Goal: Information Seeking & Learning: Compare options

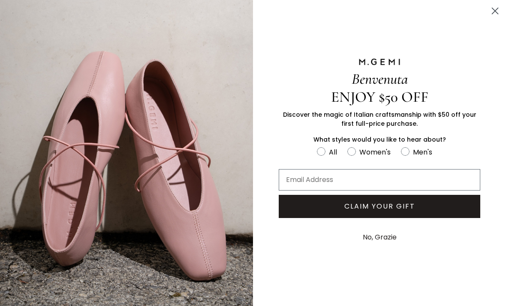
click at [496, 9] on circle "Close dialog" at bounding box center [495, 11] width 14 height 14
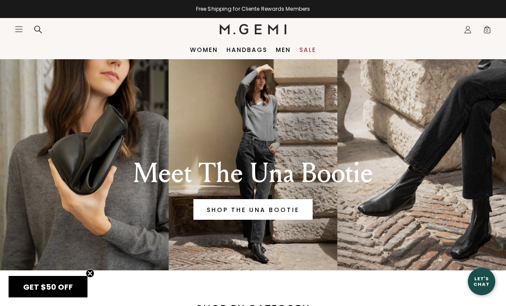
click at [20, 25] on icon "Icons/20x20/hamburger@2x" at bounding box center [19, 29] width 9 height 9
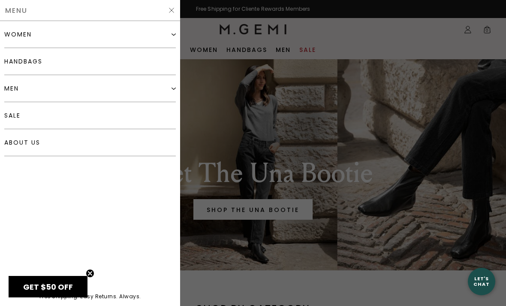
click at [163, 37] on div "women" at bounding box center [90, 34] width 172 height 27
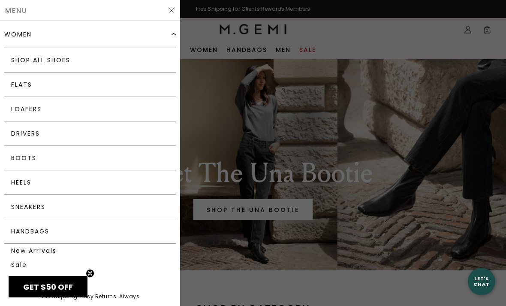
click at [65, 89] on link "Flats" at bounding box center [90, 85] width 172 height 24
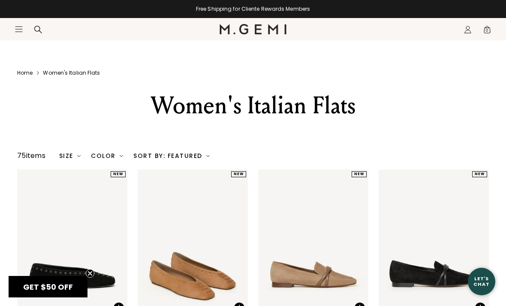
scroll to position [1541, 0]
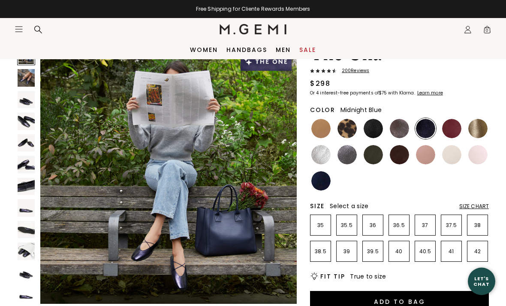
scroll to position [48, 0]
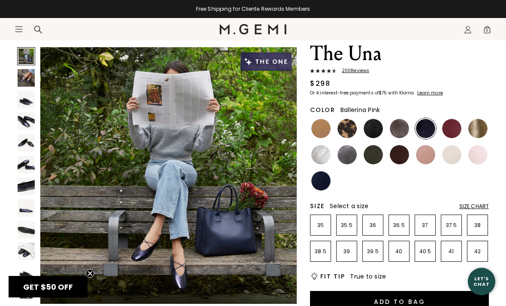
click at [481, 158] on img at bounding box center [478, 154] width 19 height 19
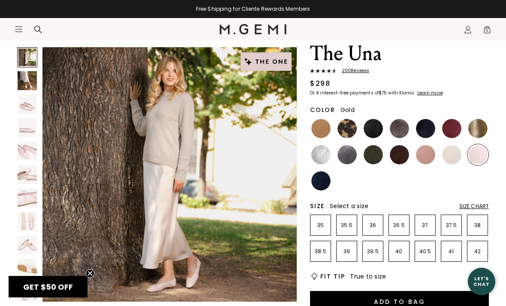
click at [482, 127] on img at bounding box center [478, 128] width 19 height 19
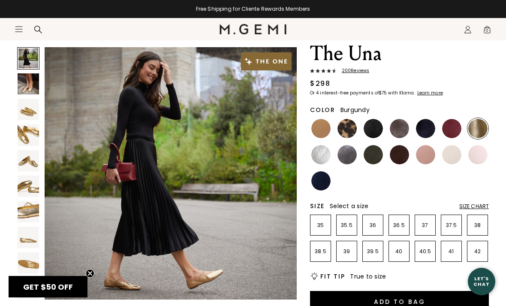
click at [450, 129] on img at bounding box center [451, 128] width 19 height 19
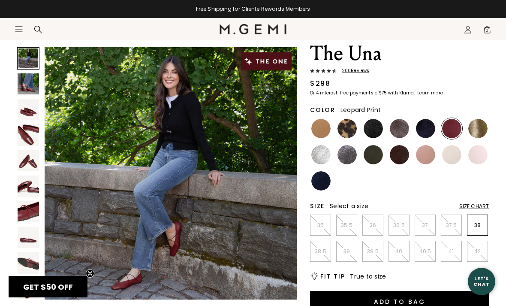
click at [349, 127] on img at bounding box center [347, 128] width 19 height 19
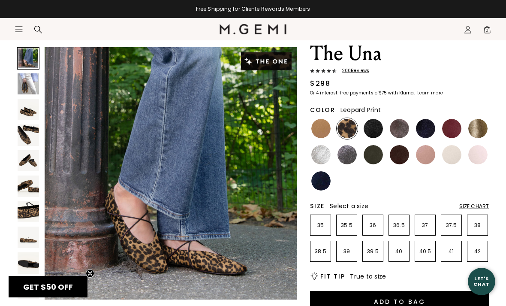
click at [324, 156] on img at bounding box center [321, 154] width 19 height 19
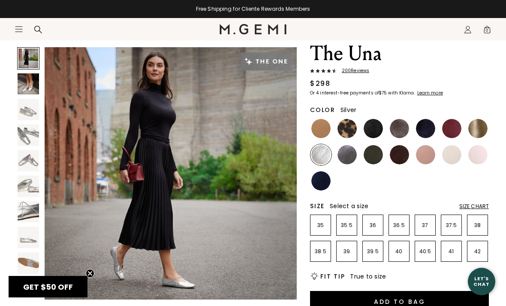
click at [347, 158] on img at bounding box center [347, 154] width 19 height 19
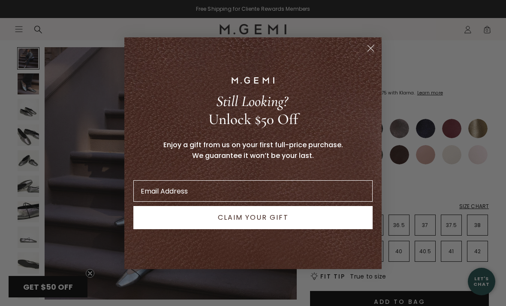
click at [370, 55] on circle "Close dialog" at bounding box center [371, 48] width 14 height 14
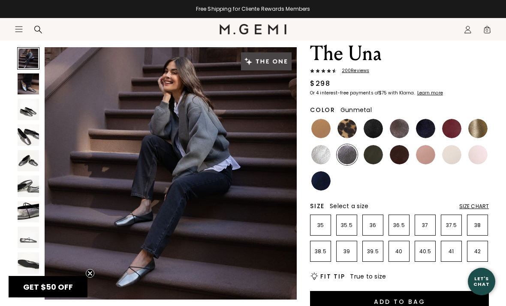
click at [317, 137] on img at bounding box center [321, 128] width 19 height 19
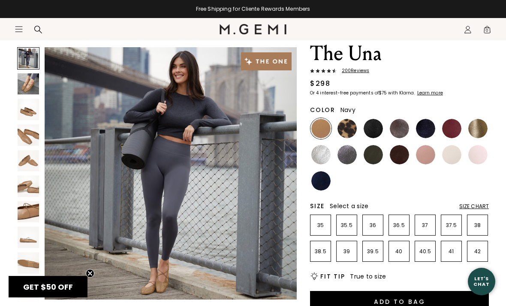
click at [315, 181] on img at bounding box center [321, 180] width 19 height 19
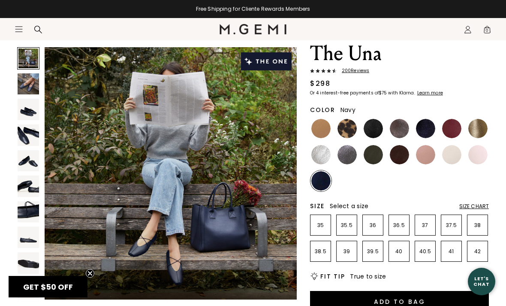
click at [480, 149] on img at bounding box center [478, 154] width 19 height 19
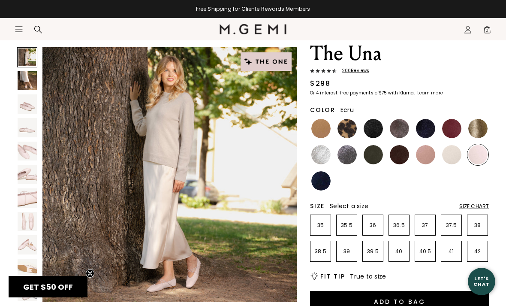
click at [448, 161] on img at bounding box center [451, 154] width 19 height 19
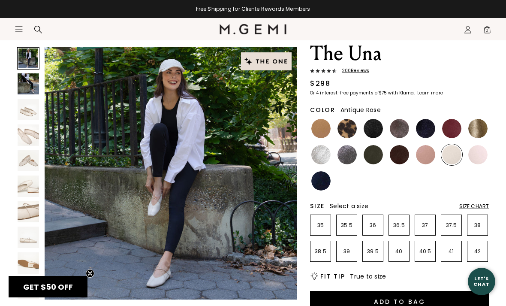
click at [421, 158] on img at bounding box center [425, 154] width 19 height 19
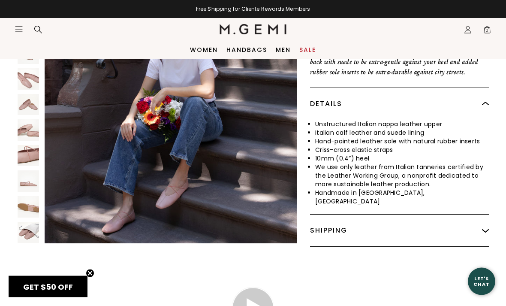
scroll to position [433, 0]
